Goal: Navigation & Orientation: Go to known website

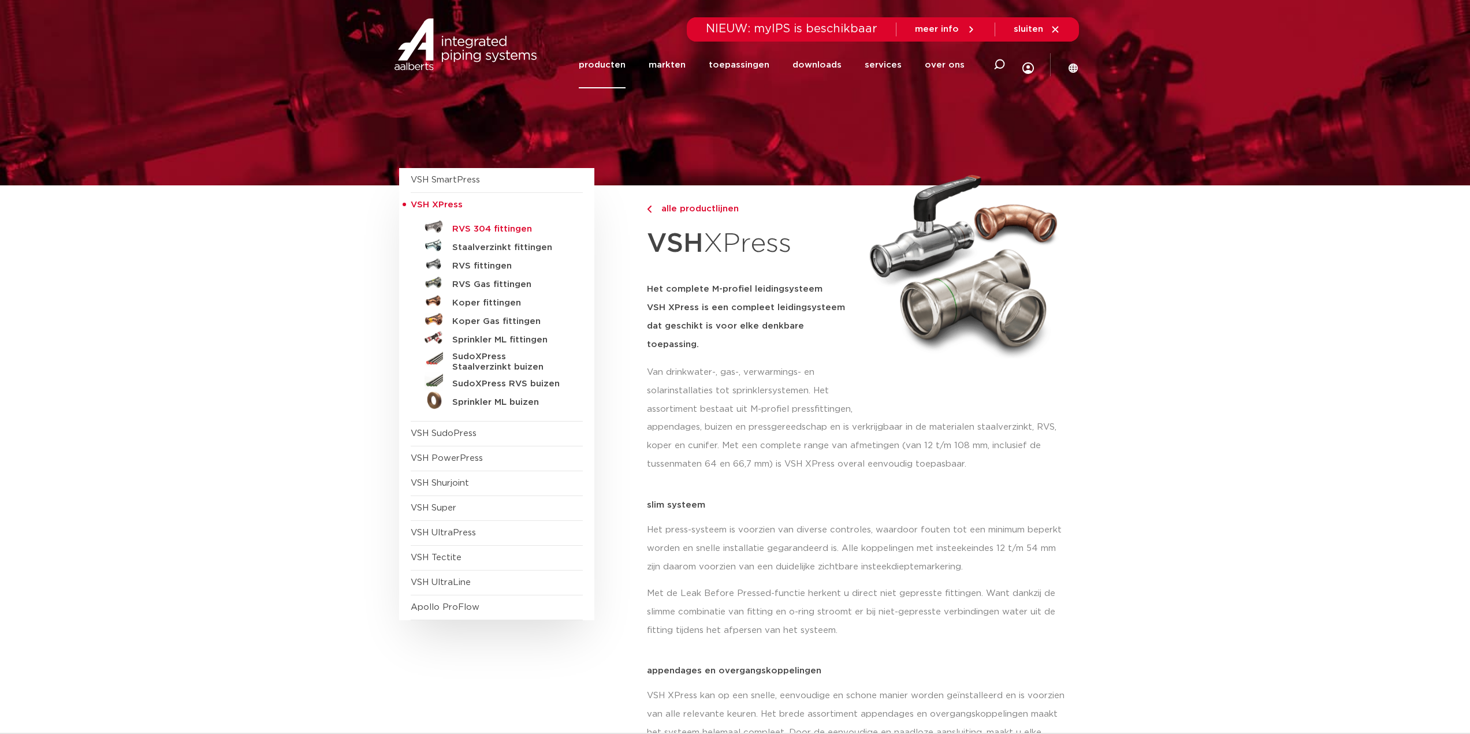
click at [497, 225] on h5 "RVS 304 fittingen" at bounding box center [509, 229] width 114 height 10
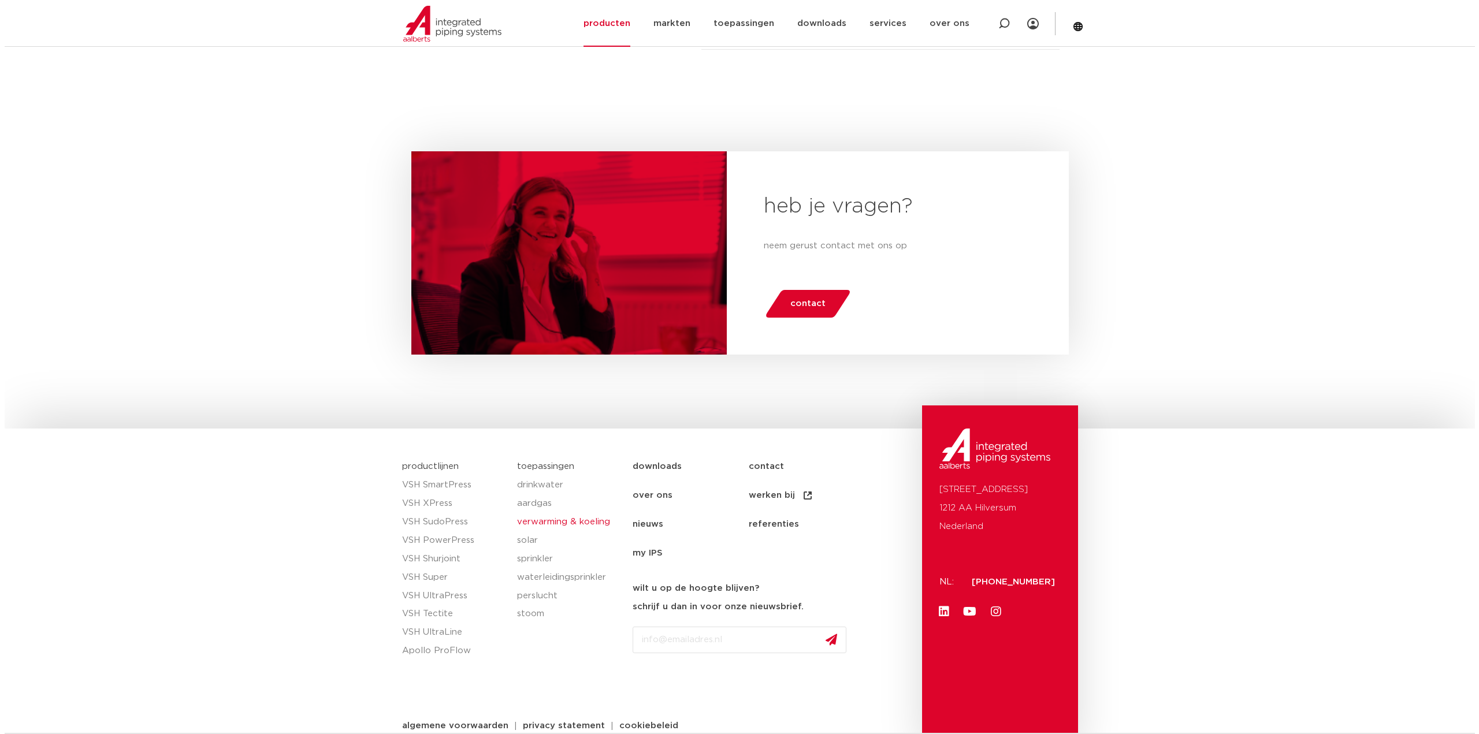
scroll to position [1985, 0]
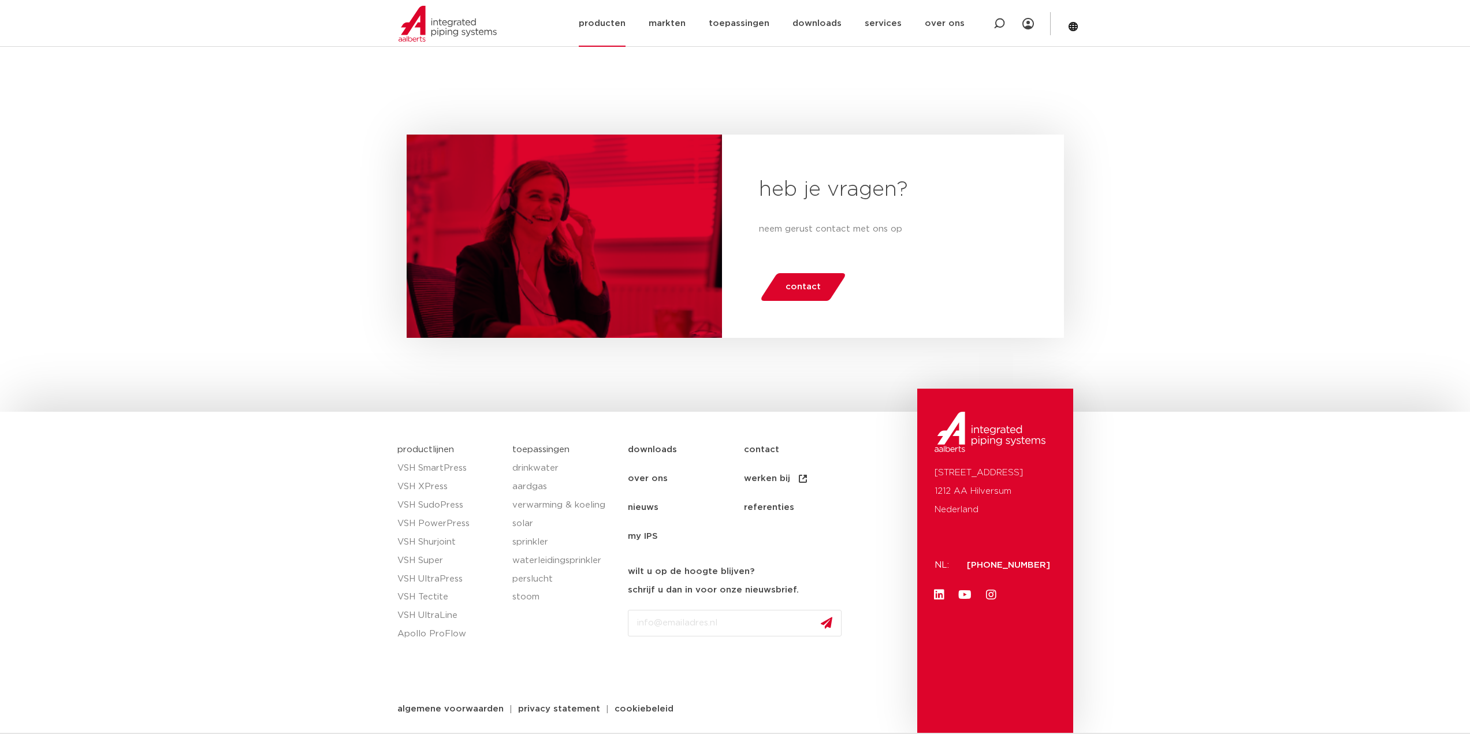
drag, startPoint x: 1084, startPoint y: 21, endPoint x: 1082, endPoint y: 27, distance: 6.0
click at [1084, 22] on section "Zoeken NIEUW: myIPS is beschikbaar meer info sluiten producten markten toepassi…" at bounding box center [735, 23] width 1470 height 46
click at [1072, 25] on icon at bounding box center [1073, 26] width 9 height 9
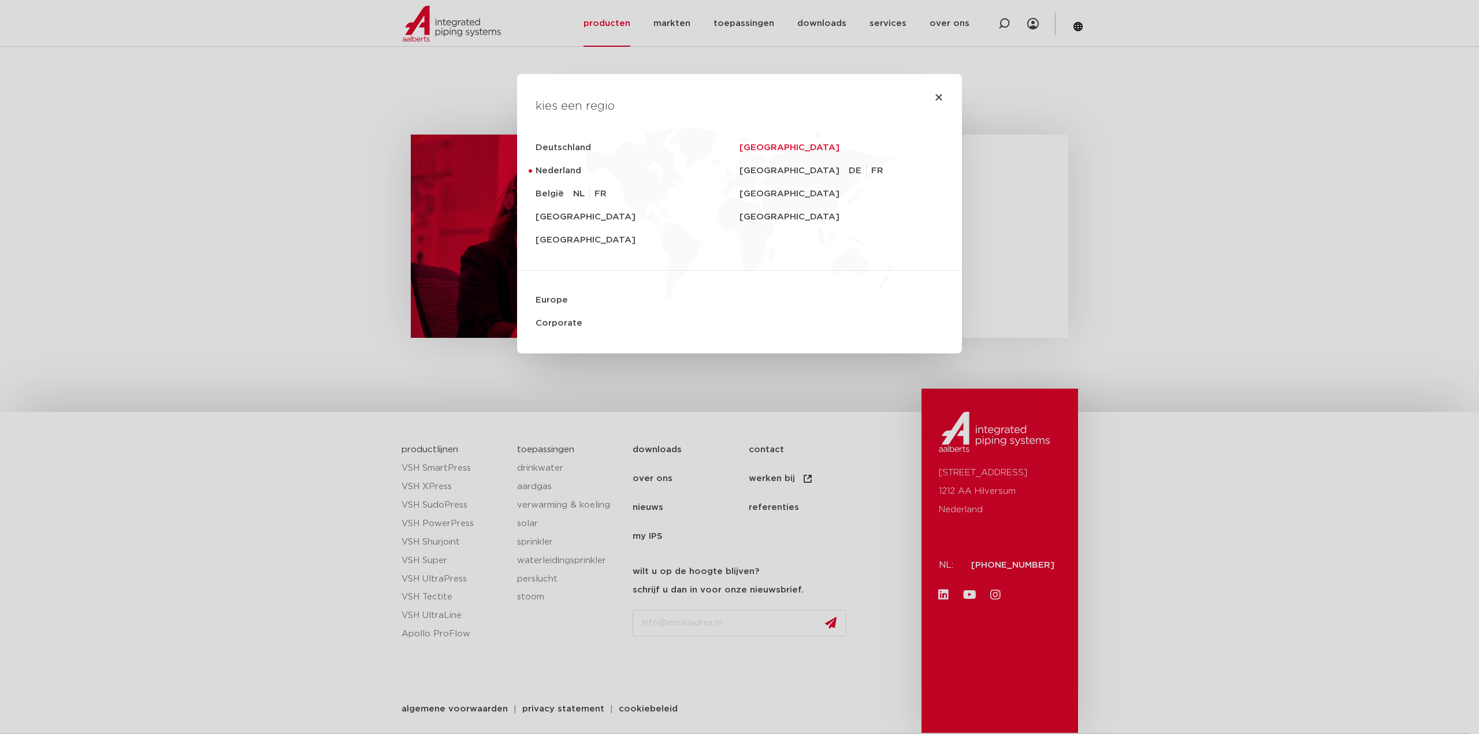
click at [756, 147] on link "[GEOGRAPHIC_DATA]" at bounding box center [841, 147] width 204 height 23
